Goal: Navigation & Orientation: Find specific page/section

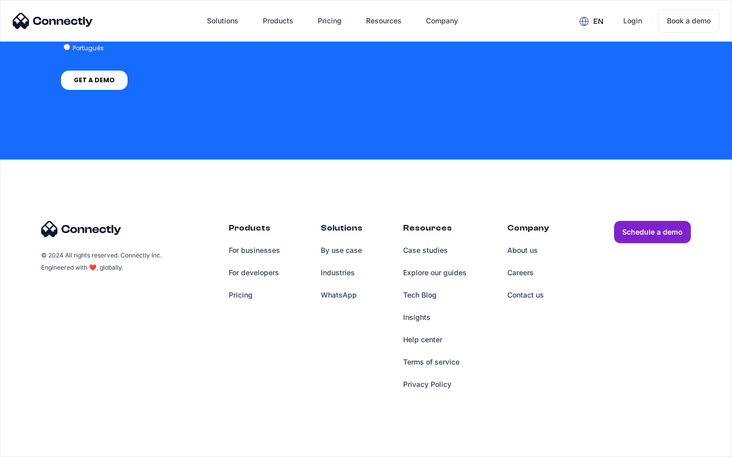
scroll to position [2955, 0]
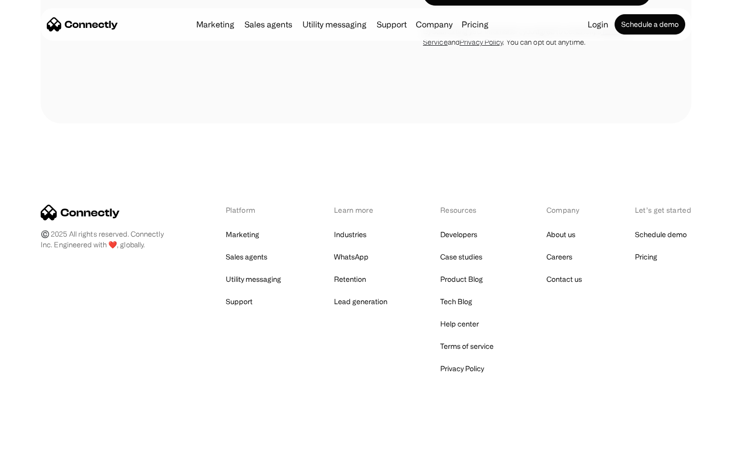
scroll to position [1719, 0]
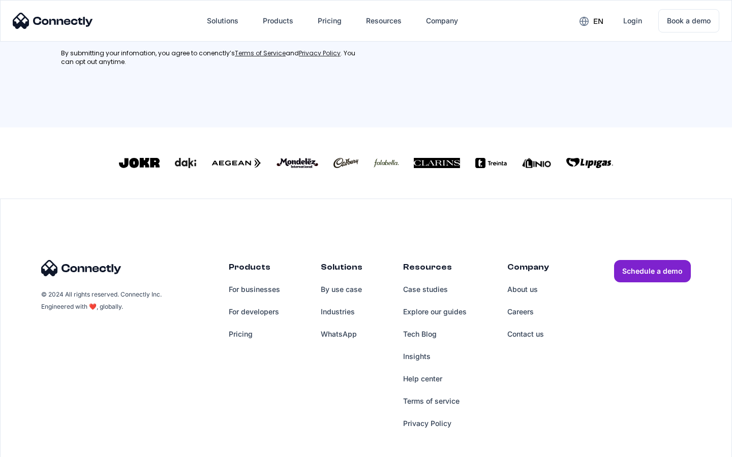
scroll to position [448, 0]
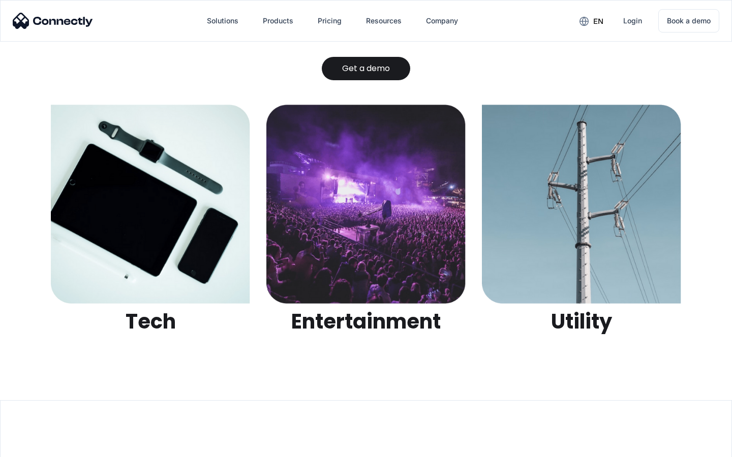
scroll to position [3207, 0]
